Goal: Information Seeking & Learning: Learn about a topic

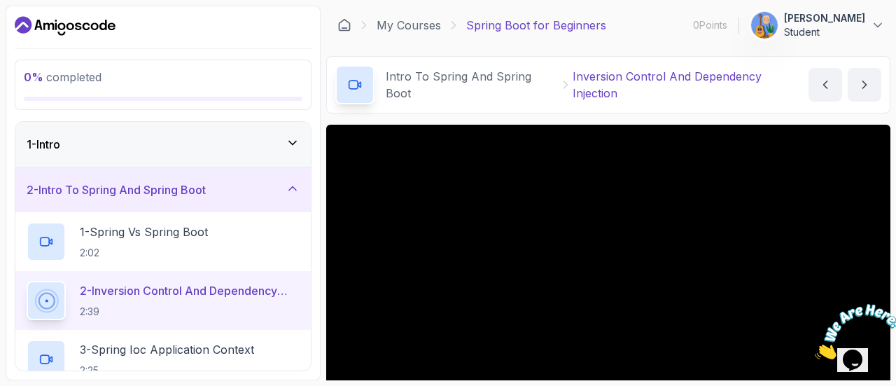
scroll to position [158, 0]
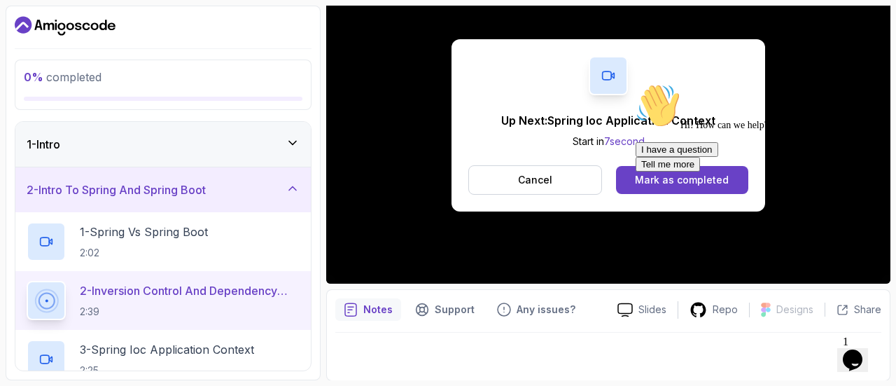
click at [714, 83] on div at bounding box center [762, 83] width 252 height 0
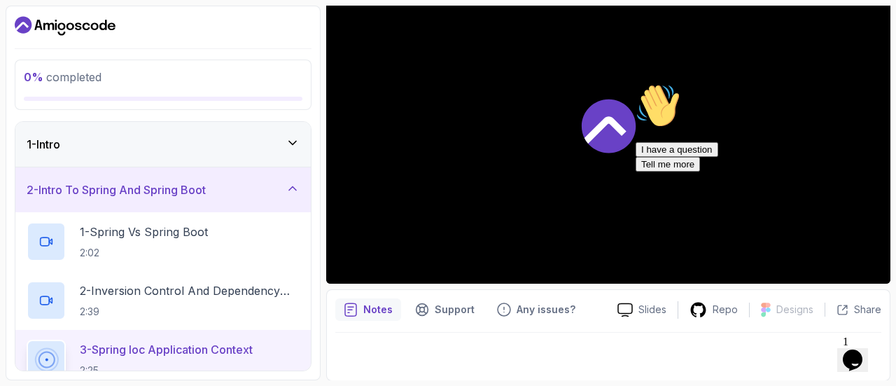
click at [688, 83] on div at bounding box center [762, 83] width 252 height 0
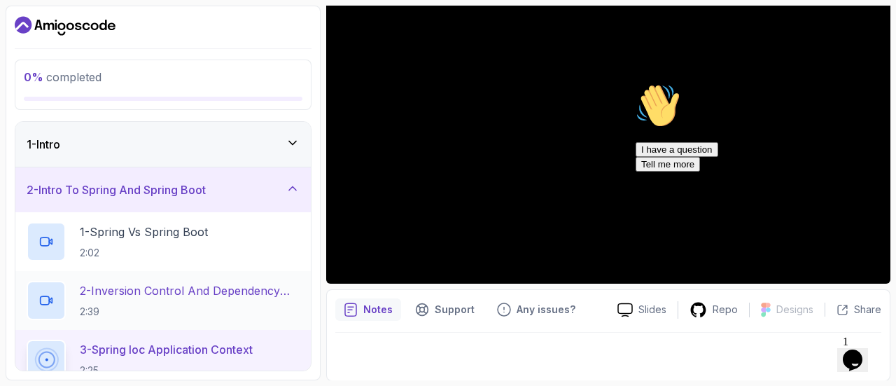
click at [190, 299] on h2 "2 - Inversion Control And Dependency Injection 2:39" at bounding box center [190, 300] width 220 height 36
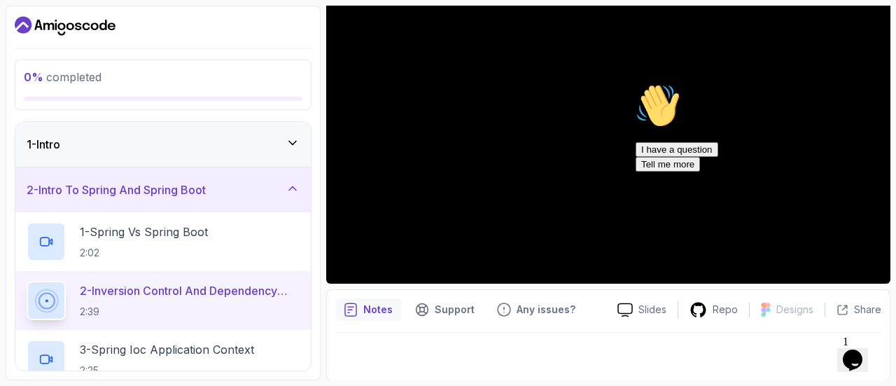
click at [636, 83] on icon "Chat attention grabber" at bounding box center [636, 83] width 0 height 0
